Goal: Check status: Check status

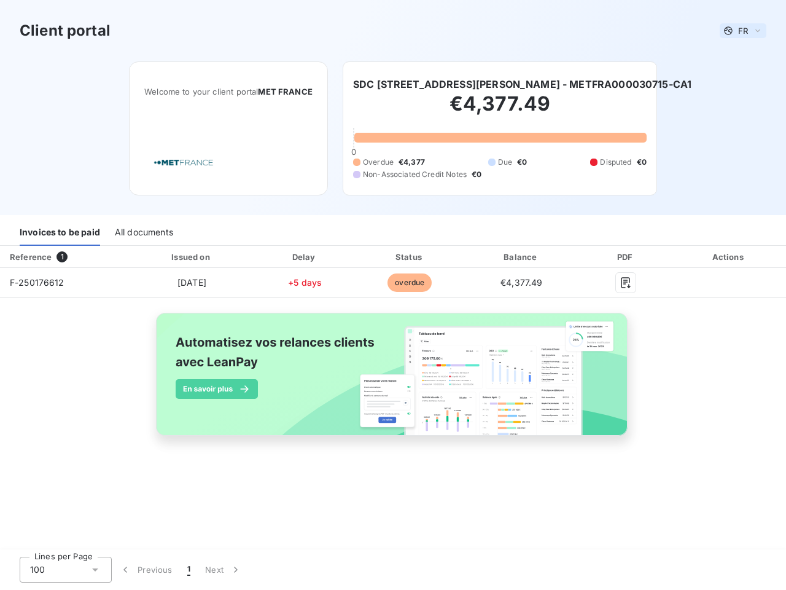
click at [743, 31] on span "FR" at bounding box center [743, 31] width 10 height 10
click at [520, 84] on h6 "SDC [STREET_ADDRESS][PERSON_NAME] - METFRA000030715-CA1" at bounding box center [522, 84] width 338 height 15
click at [60, 233] on div "Invoices to be paid" at bounding box center [60, 233] width 80 height 26
click at [143, 233] on div "All documents" at bounding box center [144, 233] width 58 height 26
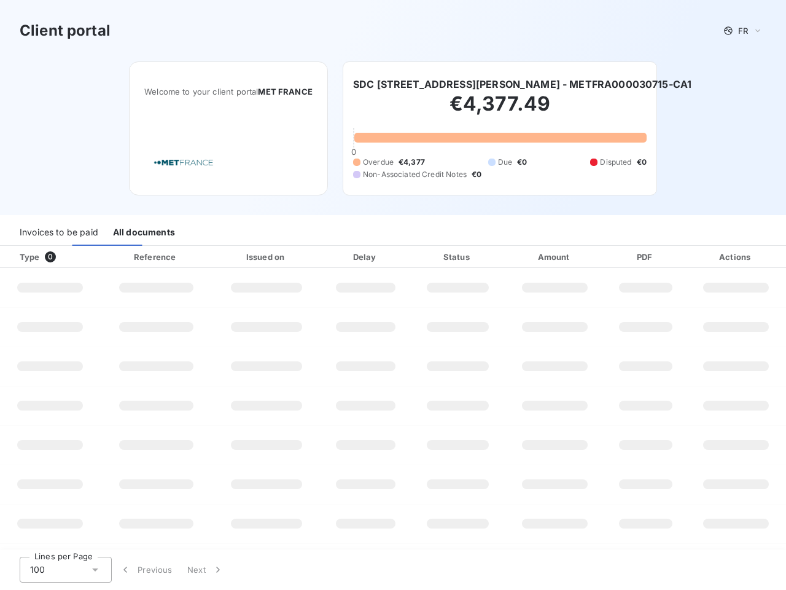
click at [64, 257] on div "Type 0" at bounding box center [54, 257] width 85 height 12
click at [191, 257] on div at bounding box center [194, 257] width 12 height 12
click at [305, 257] on div at bounding box center [303, 257] width 12 height 12
click at [413, 257] on div "Status" at bounding box center [457, 257] width 89 height 12
click at [521, 257] on div "Amount" at bounding box center [555, 257] width 96 height 12
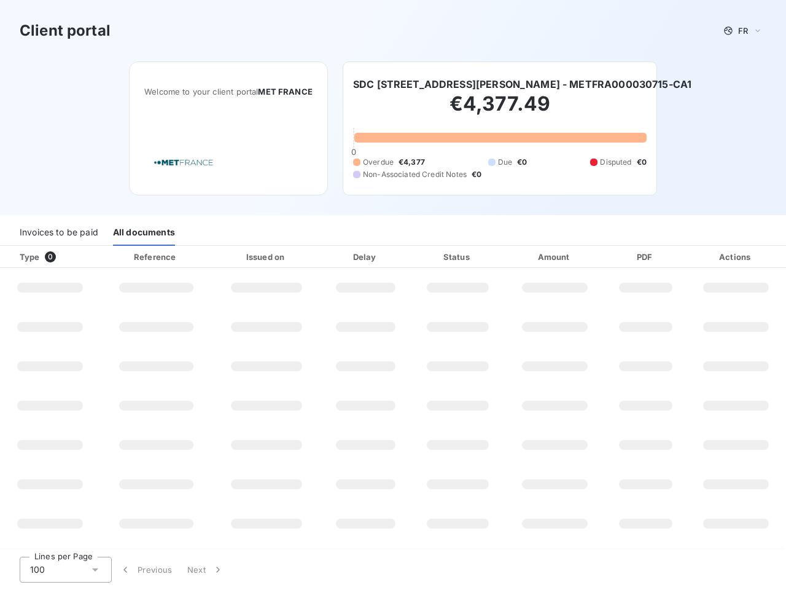
click at [626, 257] on div "PDF" at bounding box center [645, 257] width 76 height 12
